Goal: Task Accomplishment & Management: Complete application form

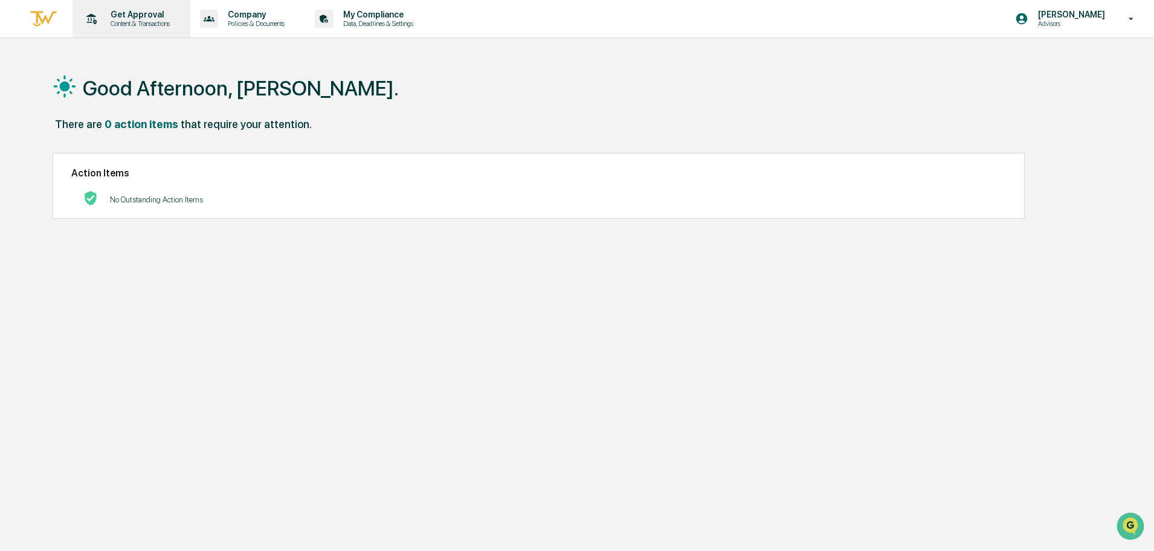
click at [111, 18] on p "Get Approval" at bounding box center [138, 15] width 75 height 10
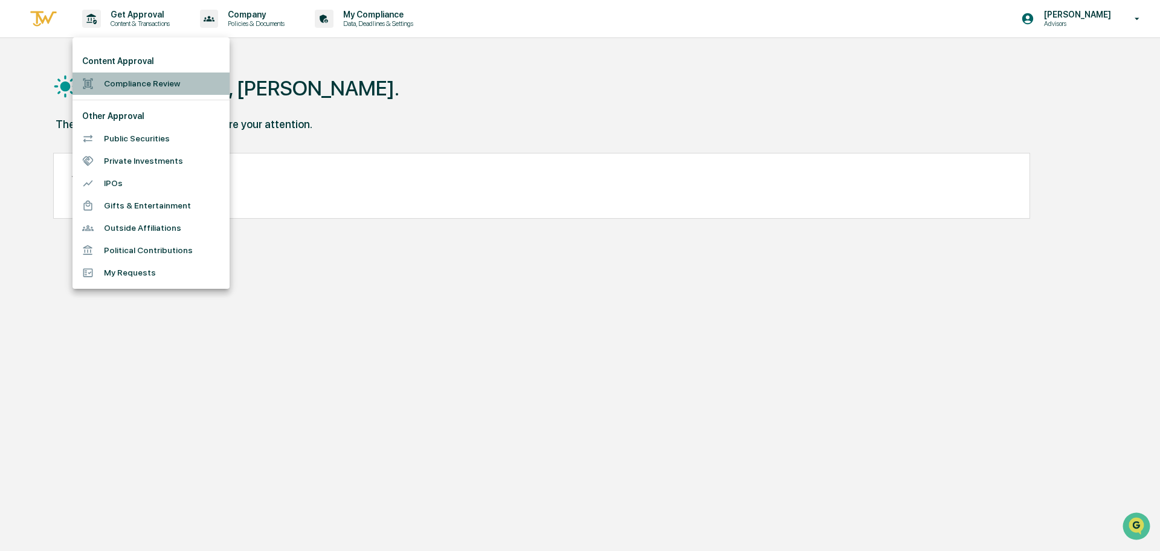
click at [122, 83] on li "Compliance Review" at bounding box center [151, 84] width 157 height 22
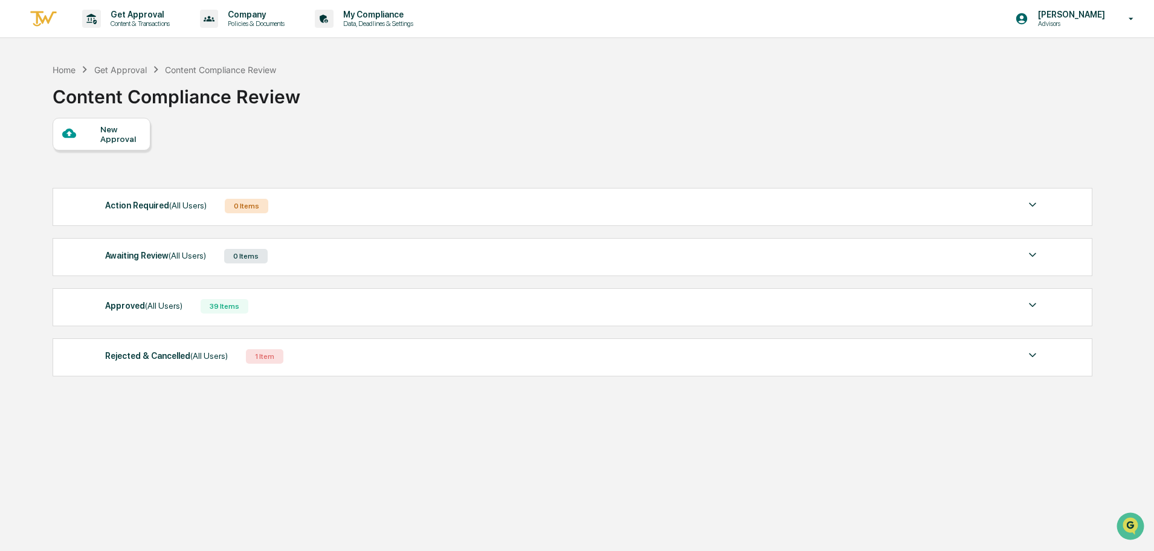
click at [108, 135] on div "New Approval" at bounding box center [120, 133] width 40 height 19
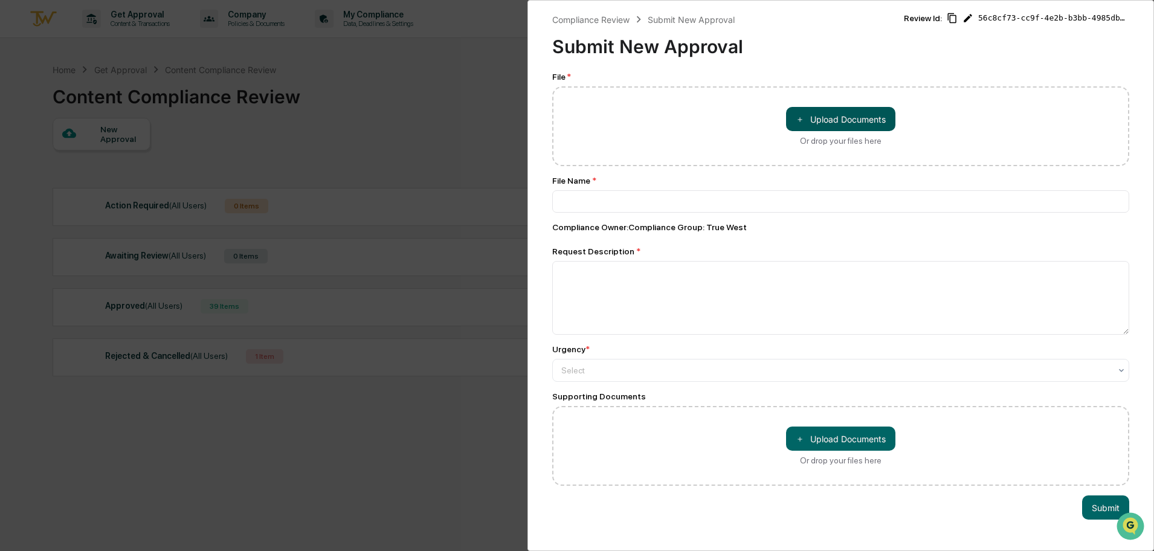
click at [822, 120] on button "＋ Upload Documents" at bounding box center [840, 119] width 109 height 24
type input "**********"
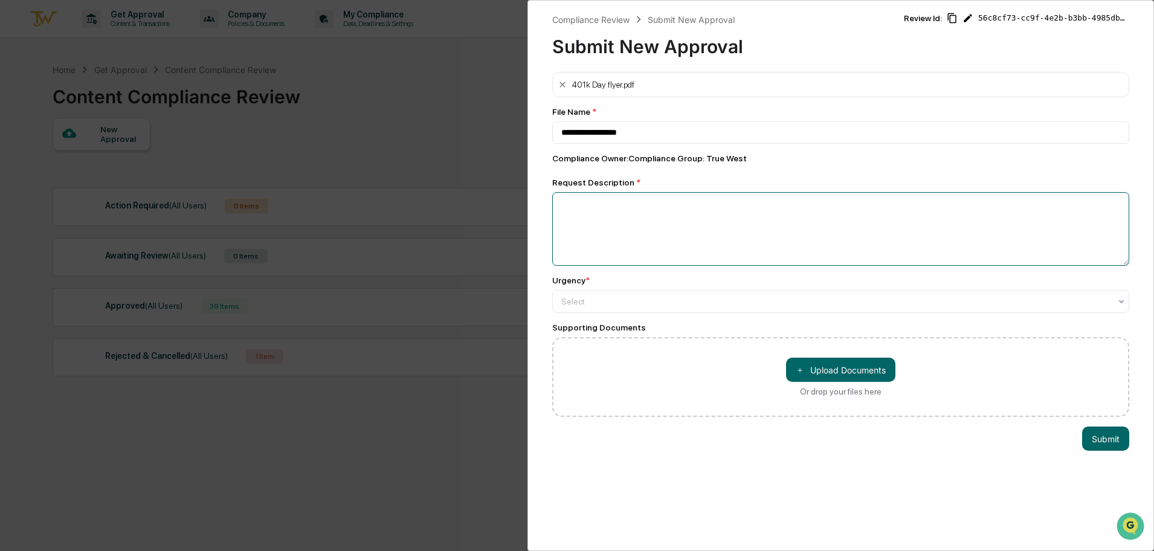
click at [583, 209] on textarea at bounding box center [840, 229] width 577 height 74
type textarea "**********"
click at [602, 297] on div at bounding box center [835, 301] width 549 height 12
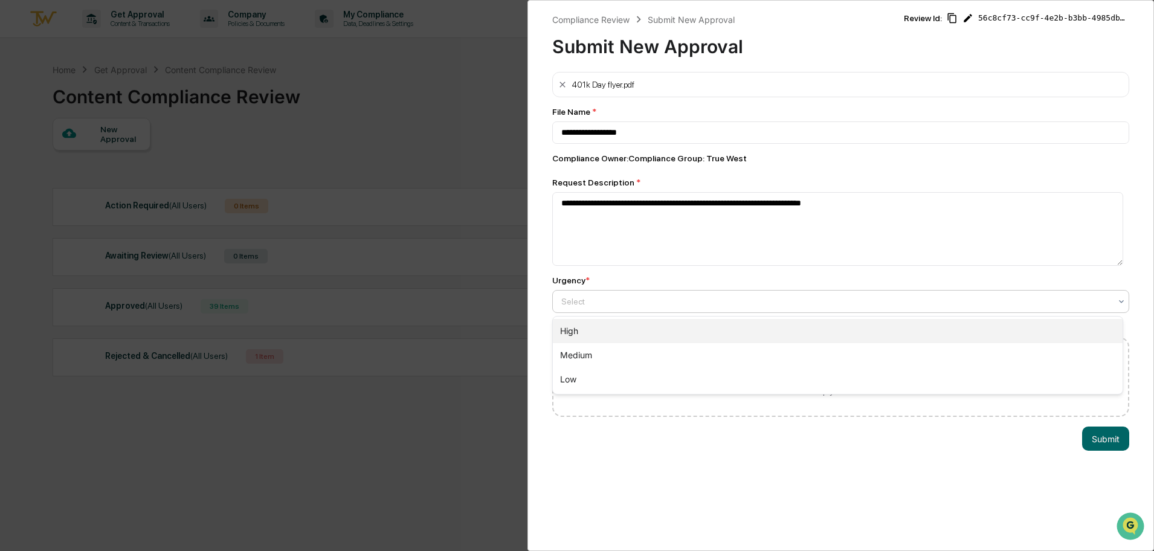
click at [584, 334] on div "High" at bounding box center [838, 331] width 570 height 24
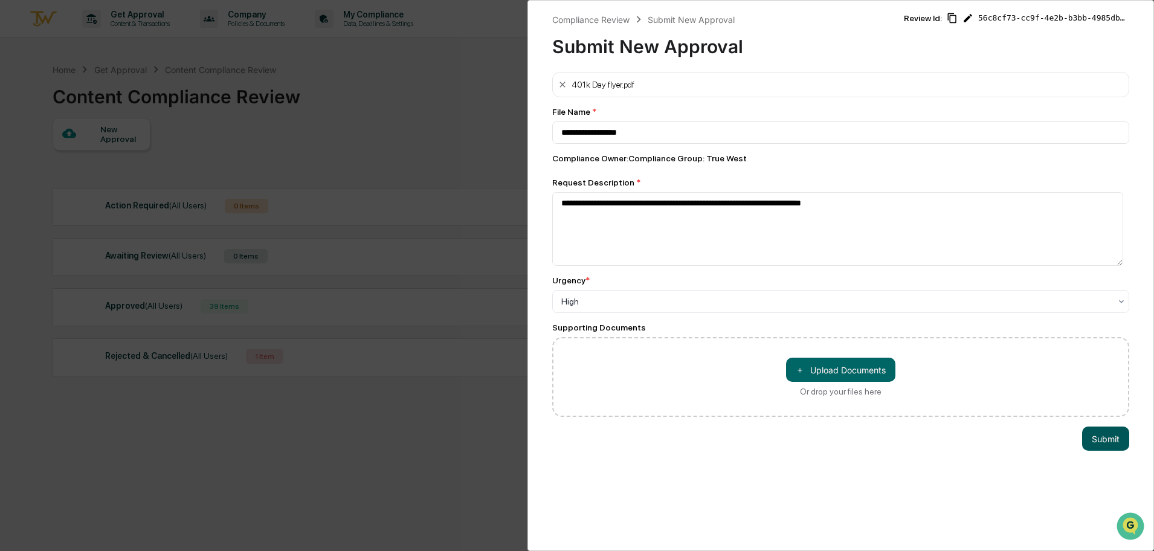
click at [1103, 438] on button "Submit" at bounding box center [1105, 439] width 47 height 24
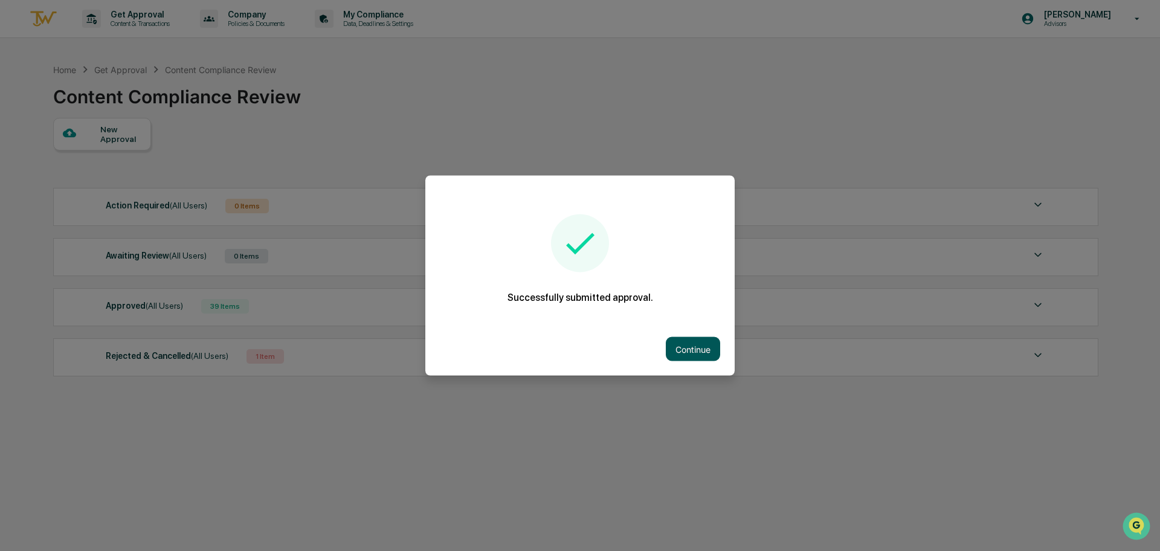
click at [692, 348] on button "Continue" at bounding box center [693, 349] width 54 height 24
